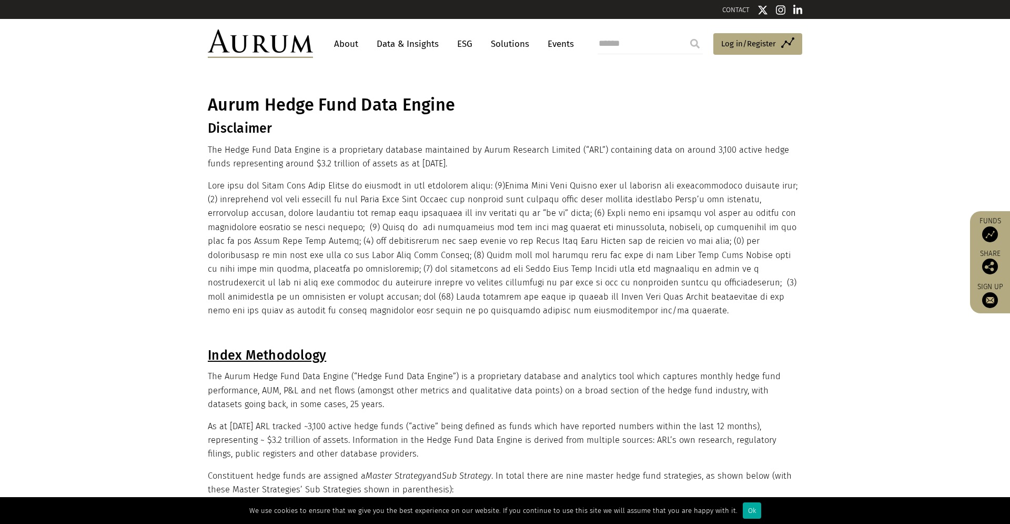
click at [340, 46] on link "About" at bounding box center [346, 43] width 35 height 19
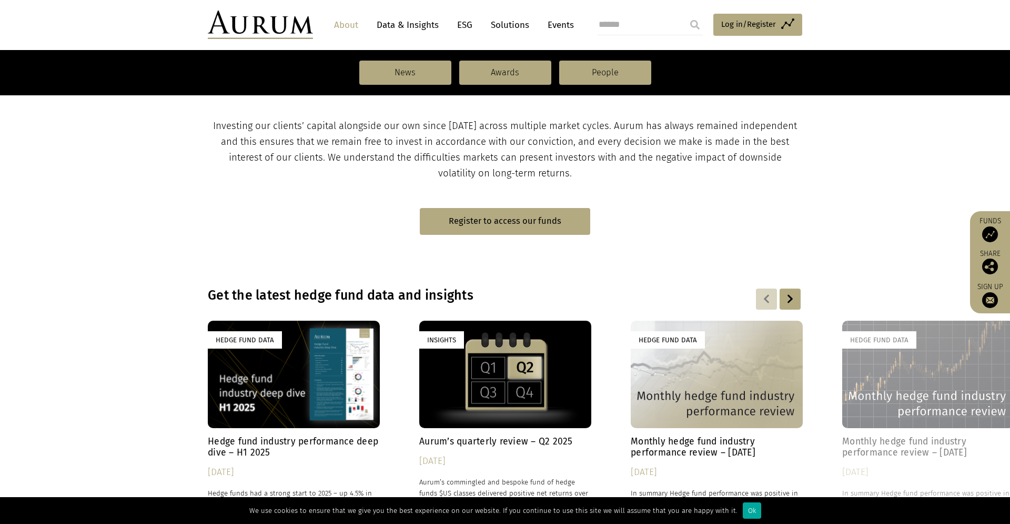
scroll to position [547, 0]
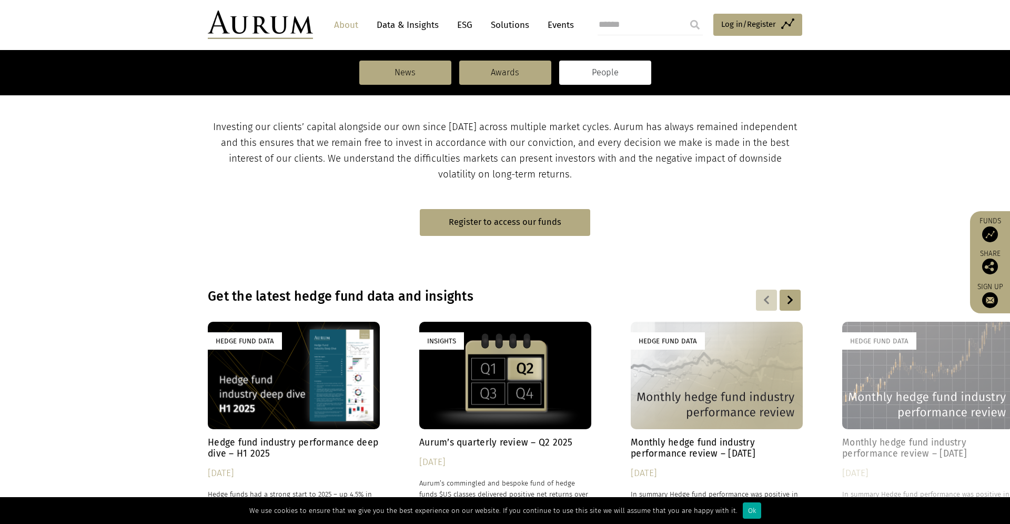
click at [621, 73] on link "People" at bounding box center [605, 73] width 92 height 24
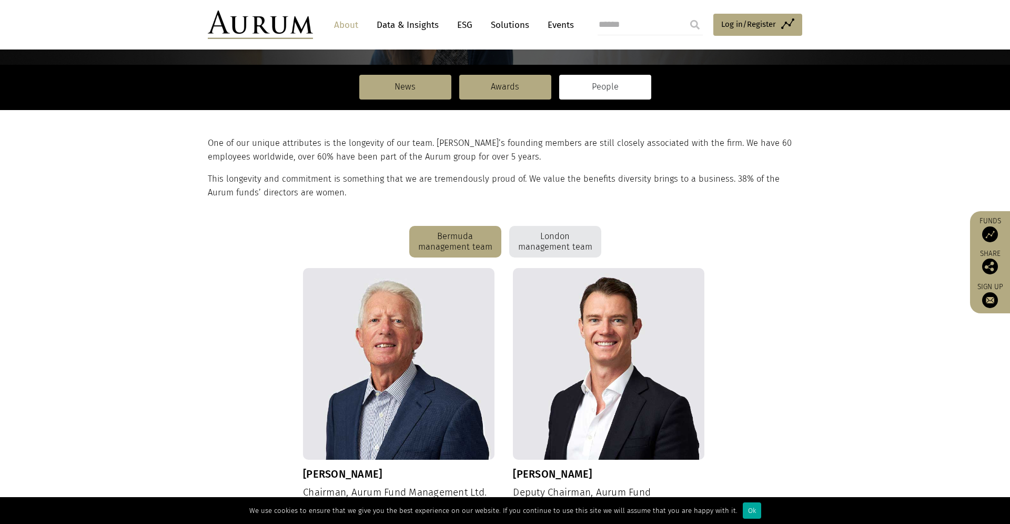
scroll to position [173, 0]
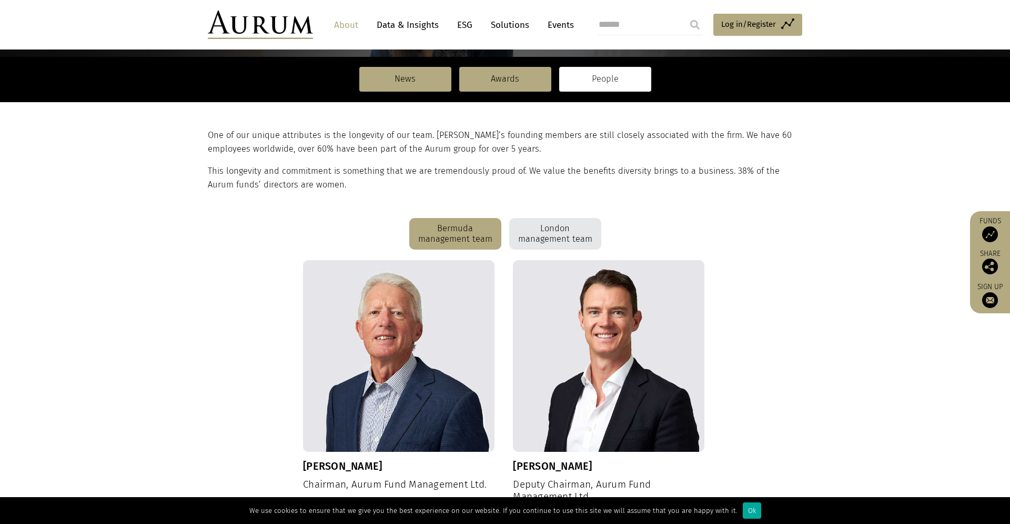
click at [551, 236] on div "London management team" at bounding box center [555, 234] width 92 height 32
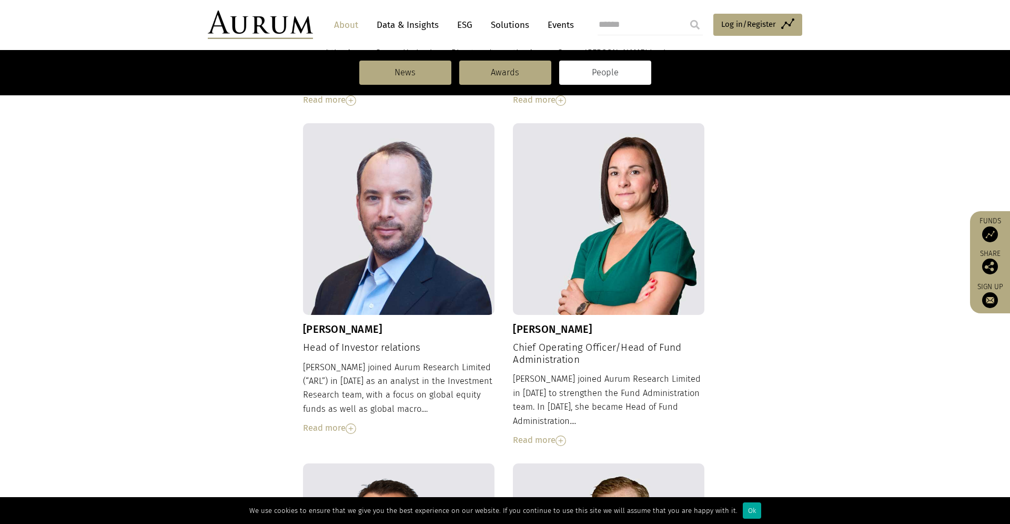
scroll to position [678, 0]
click at [564, 436] on img at bounding box center [561, 441] width 11 height 11
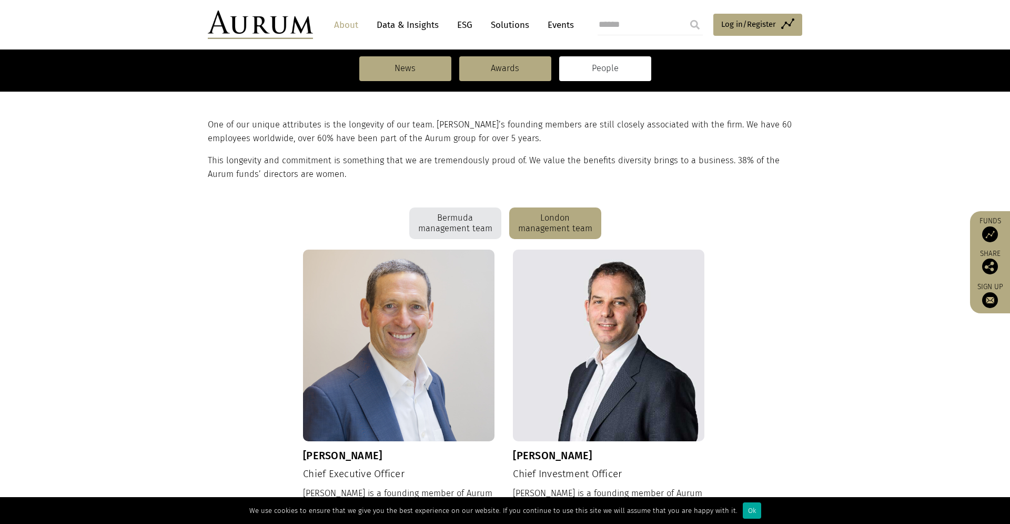
scroll to position [173, 0]
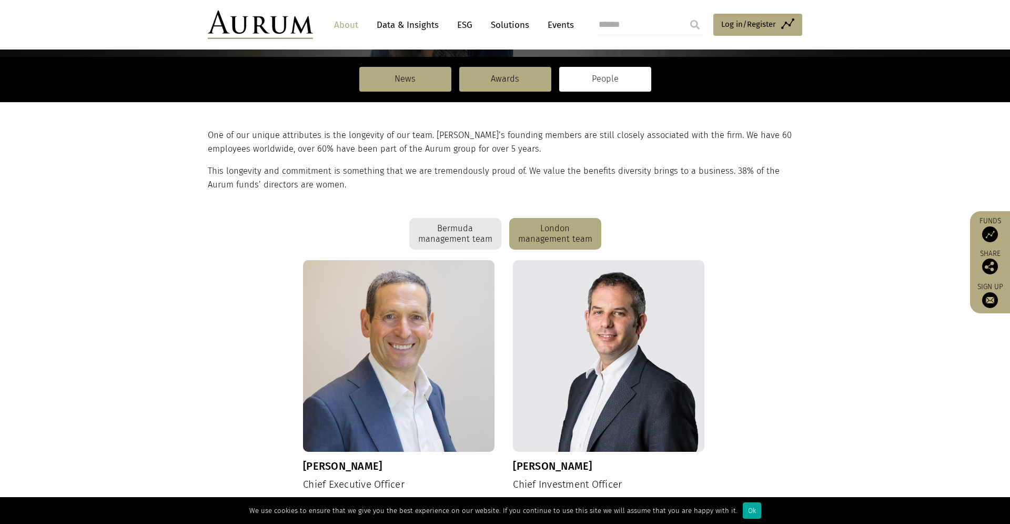
click at [443, 222] on div "Bermuda management team" at bounding box center [455, 234] width 92 height 32
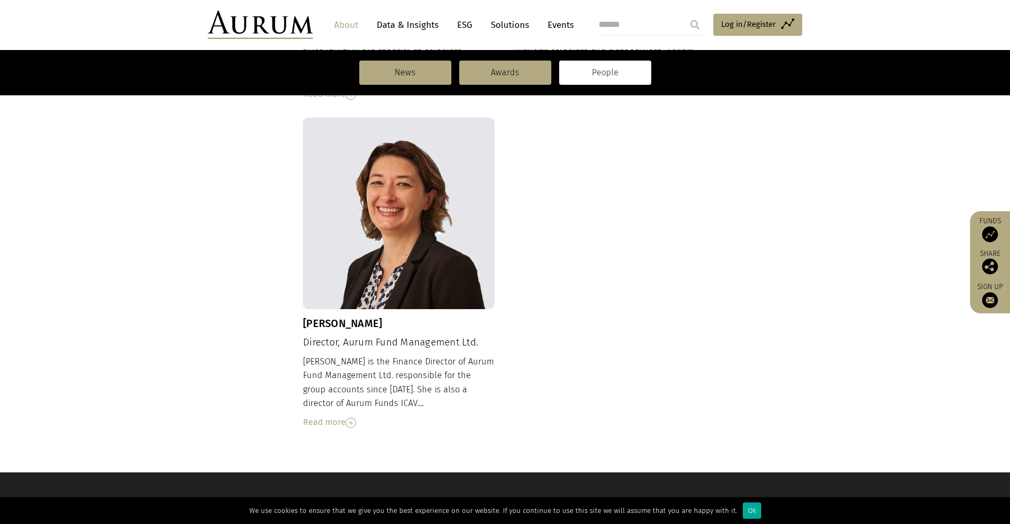
scroll to position [1098, 0]
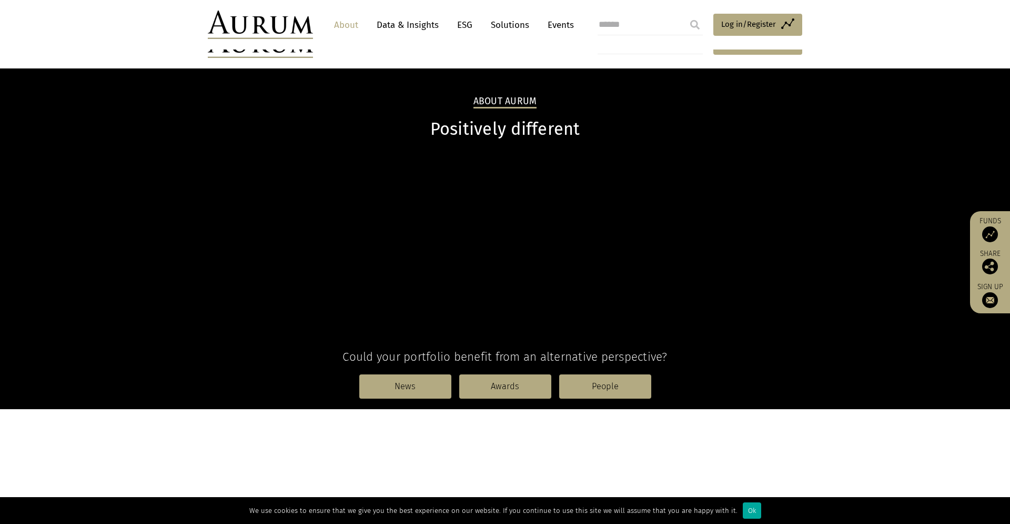
scroll to position [547, 0]
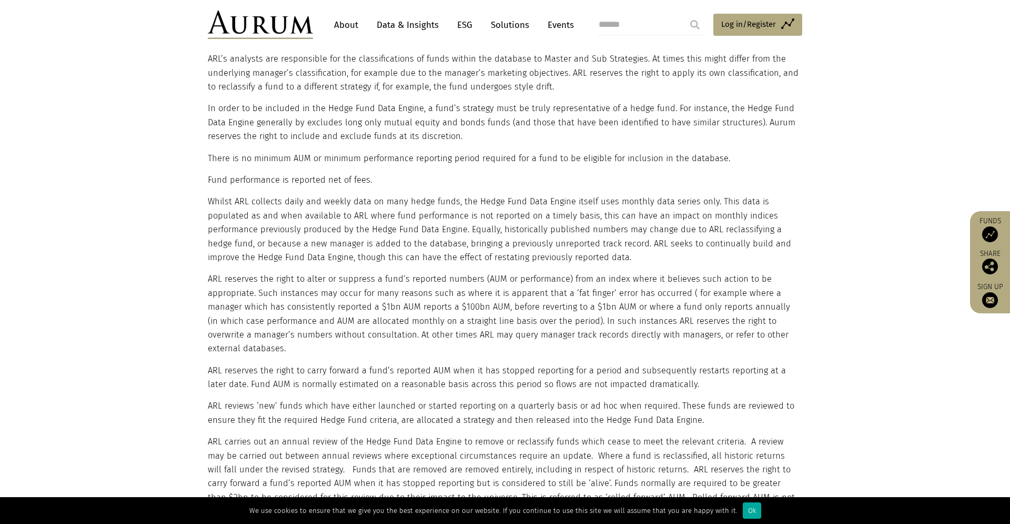
scroll to position [646, 0]
